Goal: Navigation & Orientation: Go to known website

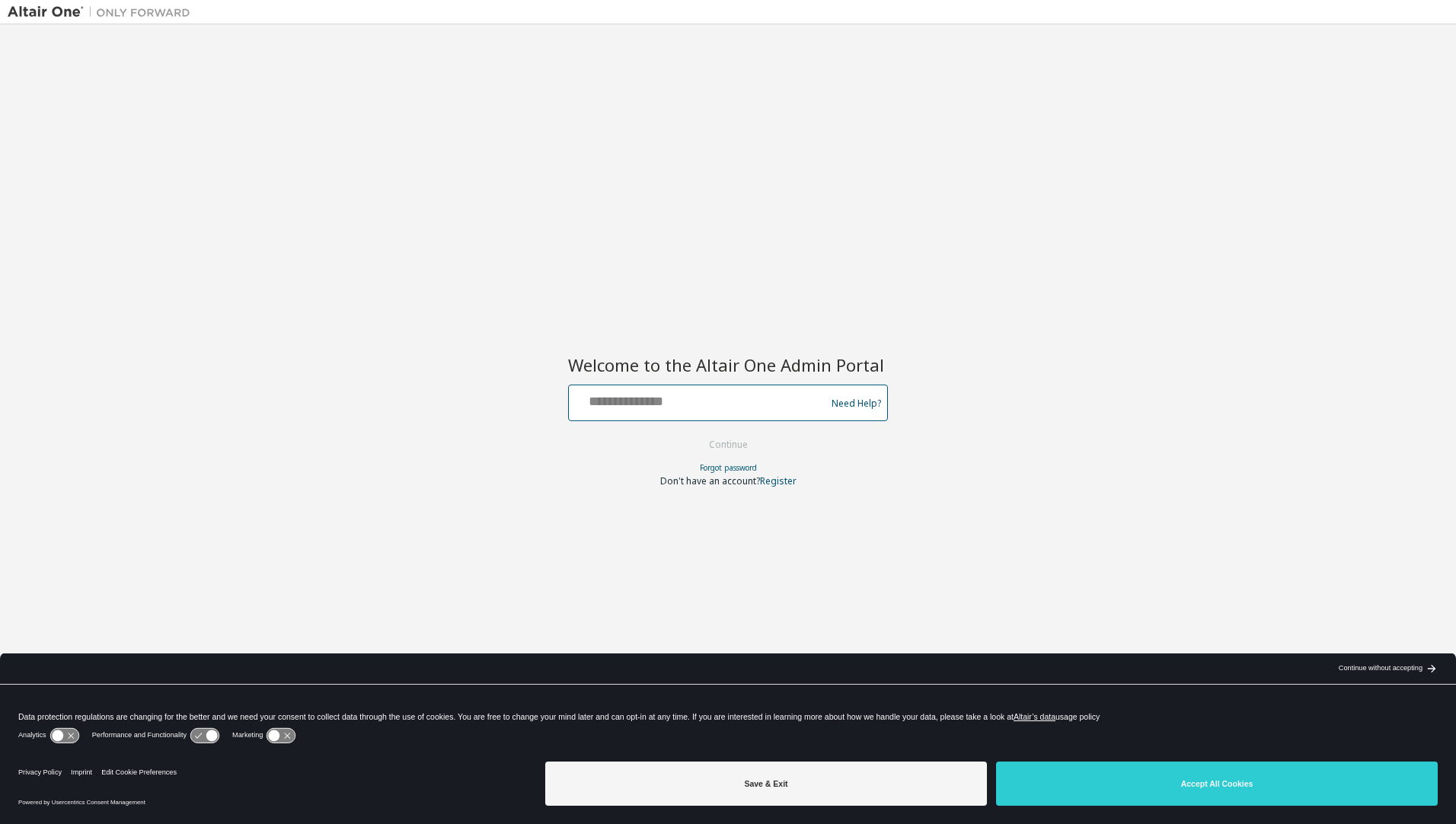
click at [693, 406] on input "text" at bounding box center [699, 398] width 249 height 22
type input "**********"
click at [733, 448] on button "Continue" at bounding box center [728, 444] width 71 height 22
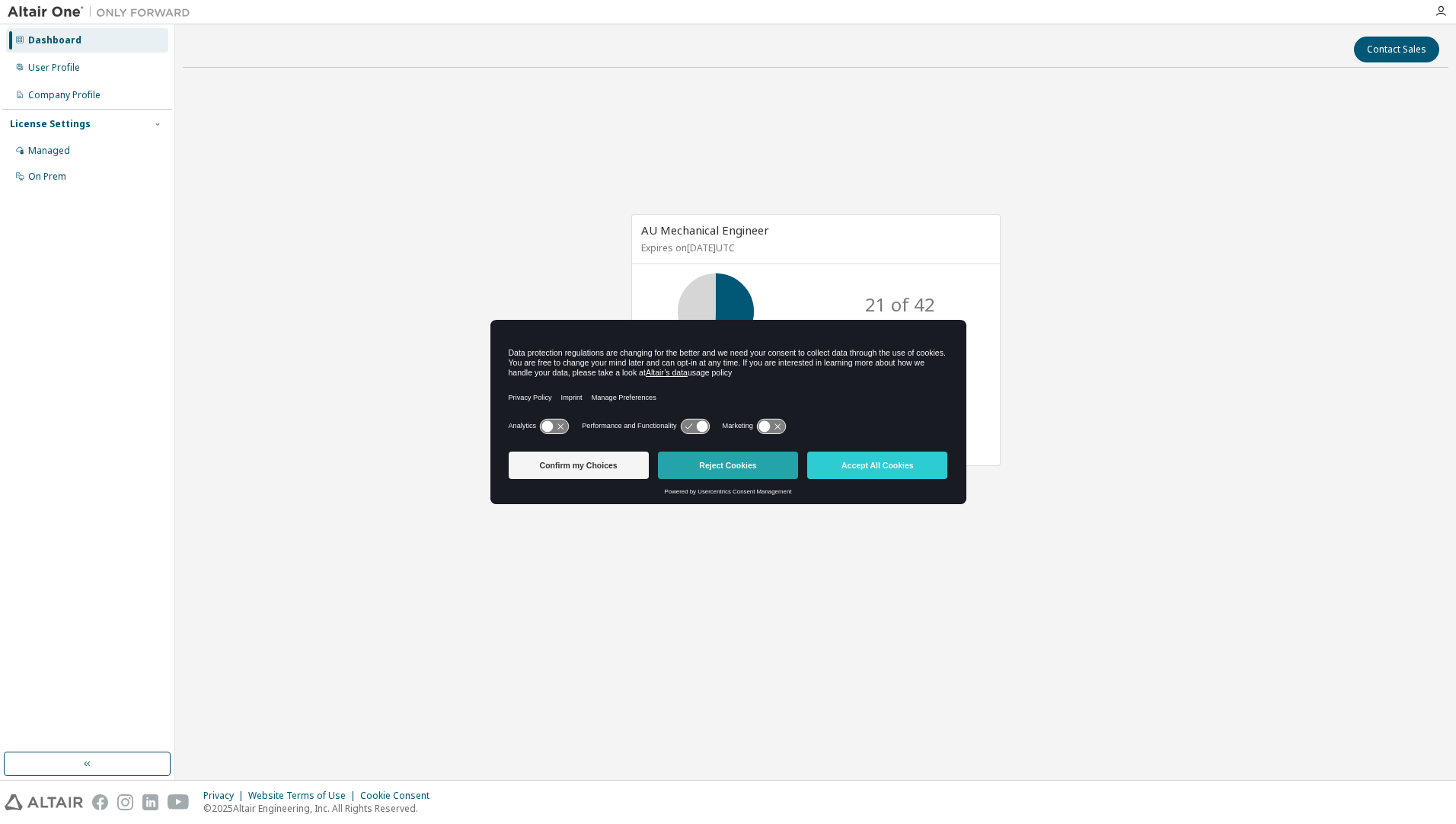
click at [711, 465] on button "Reject Cookies" at bounding box center [728, 464] width 140 height 27
